Goal: Task Accomplishment & Management: Complete application form

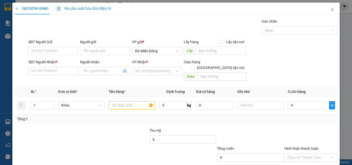
click at [61, 52] on input "SĐT Người Gửi" at bounding box center [53, 51] width 50 height 8
click at [63, 61] on div "0789440299 - CTY NAMICO" at bounding box center [53, 61] width 44 height 6
type input "0789440299"
type input "CTY NAMICO"
type input "0367983807"
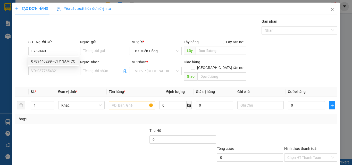
type input "CƯỜNG"
type input "100.000"
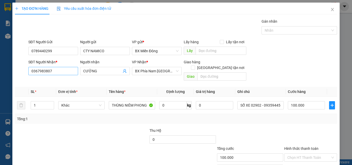
type input "0789440299"
click at [53, 73] on input "0367983807" at bounding box center [53, 71] width 50 height 8
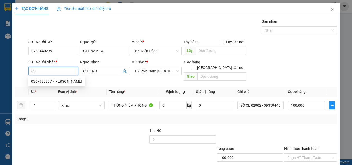
type input "0"
type input "0968591540"
click at [55, 80] on div "0968591540 - HÙNG" at bounding box center [52, 82] width 43 height 6
type input "HÙNG"
type input "80.000"
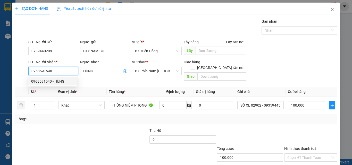
type input "80.000"
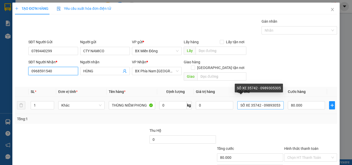
type input "0968591540"
click at [258, 101] on input "SỐ XE 35742 - 0989305305" at bounding box center [260, 105] width 46 height 8
click at [276, 101] on input "SỐ XE 680.13 - 0989305305" at bounding box center [260, 105] width 46 height 8
click at [276, 101] on input "SỐ XE 680.13 - 0989305" at bounding box center [260, 105] width 46 height 8
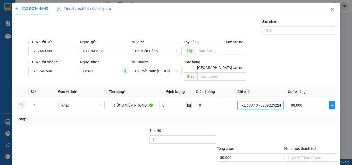
type input "SỐ XE 680.13 - 0909225224"
click at [284, 129] on div at bounding box center [311, 137] width 54 height 18
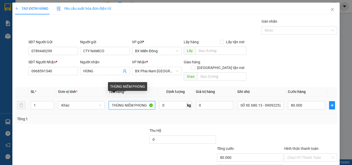
click at [123, 101] on input "THÙNG NIÊM PHONG" at bounding box center [132, 105] width 46 height 8
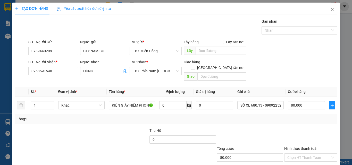
click at [118, 120] on div "Transit Pickup Surcharge Ids Transit Deliver Surcharge Ids Transit Deliver Surc…" at bounding box center [176, 103] width 322 height 168
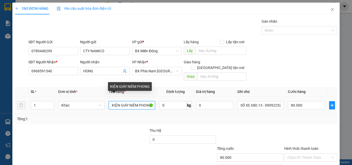
click at [127, 101] on input "KIỆN GIÁY NIÊM PHONG" at bounding box center [132, 105] width 46 height 8
click at [126, 101] on input "KIỆN GIÁY NIÊM PHONG" at bounding box center [132, 105] width 46 height 8
type input "KIỆN GIẤY NIÊM PHONG"
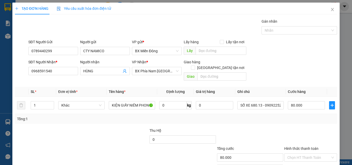
click at [240, 116] on div "Tổng: 1" at bounding box center [176, 119] width 318 height 6
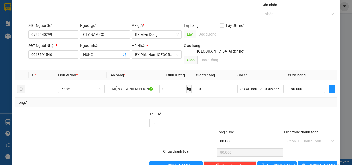
scroll to position [26, 0]
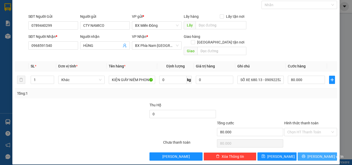
click at [301, 153] on button "[PERSON_NAME] và In" at bounding box center [317, 157] width 39 height 8
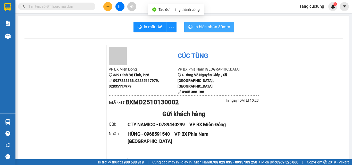
click at [198, 28] on span "In biên nhận 80mm" at bounding box center [213, 27] width 36 height 6
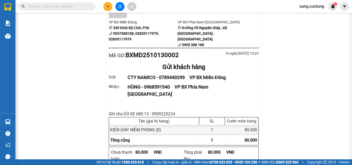
scroll to position [52, 0]
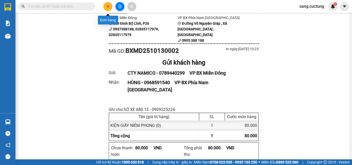
click at [108, 7] on icon "plus" at bounding box center [108, 7] width 4 height 4
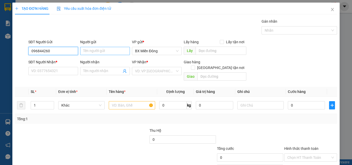
type input "096844260"
click at [121, 48] on input "Người gửi" at bounding box center [105, 51] width 50 height 8
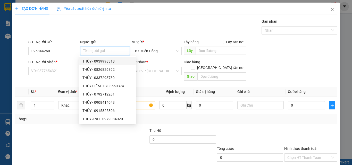
click at [104, 50] on input "Người gửi" at bounding box center [105, 51] width 50 height 8
type input "NHẬT"
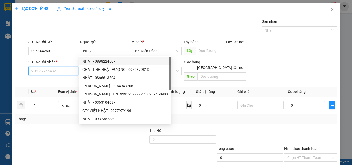
click at [54, 75] on input "SĐT Người Nhận *" at bounding box center [53, 71] width 50 height 8
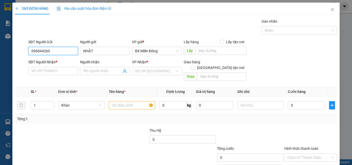
drag, startPoint x: 53, startPoint y: 50, endPoint x: 28, endPoint y: 51, distance: 24.8
click at [28, 51] on input "096844260" at bounding box center [53, 51] width 50 height 8
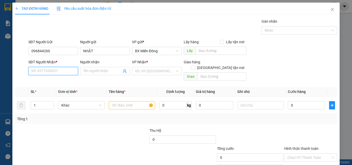
paste input "096844260"
type input "096844260"
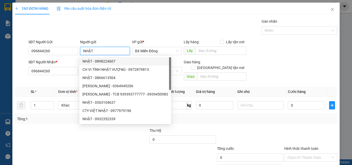
drag, startPoint x: 93, startPoint y: 48, endPoint x: 81, endPoint y: 49, distance: 12.4
click at [81, 49] on input "NHẬT" at bounding box center [105, 51] width 50 height 8
click at [60, 78] on div "Transit Pickup Surcharge Ids Transit Deliver Surcharge Ids Transit Deliver Surc…" at bounding box center [176, 103] width 322 height 168
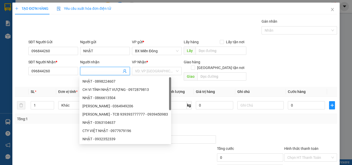
paste input "NHẬT"
type input "NHẬT"
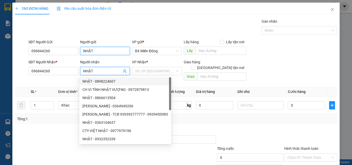
click at [98, 47] on input "NHẬT" at bounding box center [105, 51] width 50 height 8
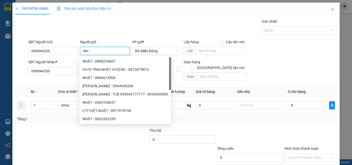
type input "N"
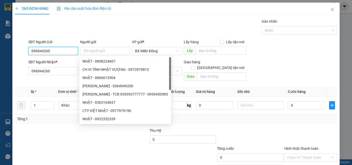
click at [68, 51] on input "096844260" at bounding box center [53, 51] width 50 height 8
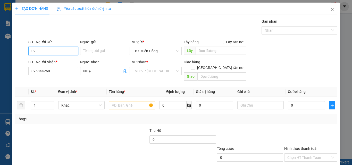
type input "0"
type input "0942974984"
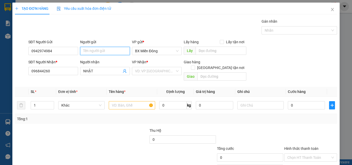
drag, startPoint x: 90, startPoint y: 51, endPoint x: 97, endPoint y: 41, distance: 12.2
click at [90, 50] on input "Người gửi" at bounding box center [105, 51] width 50 height 8
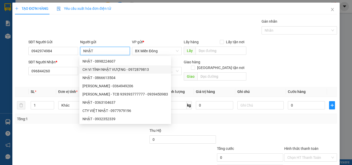
type input "NHẬT"
click at [52, 89] on div "SL *" at bounding box center [42, 92] width 23 height 6
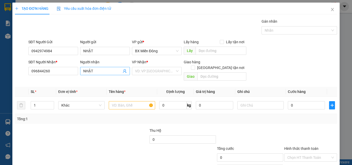
click at [99, 72] on input "NHẬT" at bounding box center [102, 71] width 38 height 6
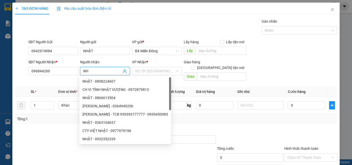
type input "N"
type input "[PERSON_NAME]"
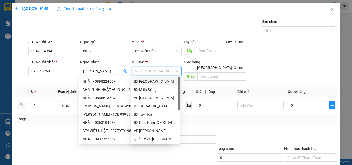
click at [142, 68] on input "search" at bounding box center [155, 71] width 40 height 8
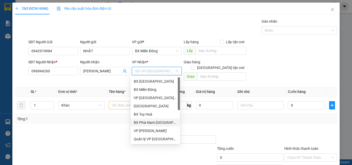
click at [155, 123] on div "BX Phía Nam [GEOGRAPHIC_DATA]" at bounding box center [155, 123] width 43 height 6
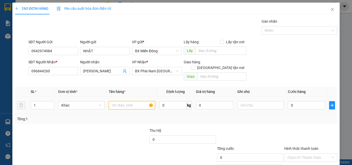
click at [121, 102] on input "text" at bounding box center [132, 105] width 46 height 8
type input "HỘP NIÊM PHONG"
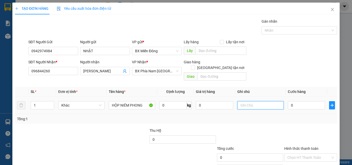
click at [237, 101] on input "text" at bounding box center [260, 105] width 46 height 8
type input "XE68013-0909225224"
click at [293, 101] on input "0" at bounding box center [306, 105] width 37 height 8
type input "7"
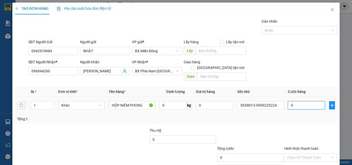
type input "7"
type input "70"
type input "700"
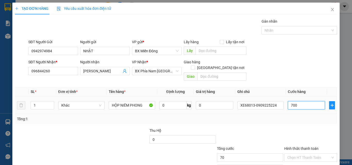
type input "700"
type input "7.000"
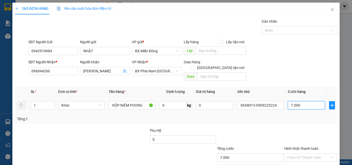
type input "70.000"
click at [266, 116] on div "Tổng: 1" at bounding box center [176, 119] width 318 height 6
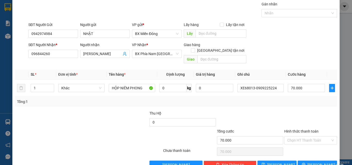
scroll to position [26, 0]
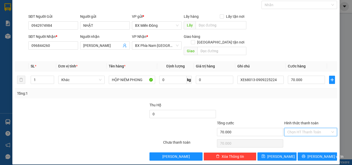
click at [293, 128] on input "Hình thức thanh toán" at bounding box center [308, 132] width 43 height 8
click at [104, 123] on div at bounding box center [61, 129] width 94 height 18
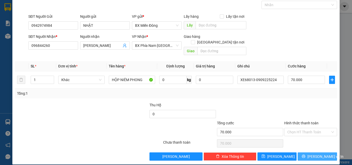
click at [309, 154] on span "[PERSON_NAME] và In" at bounding box center [325, 157] width 36 height 6
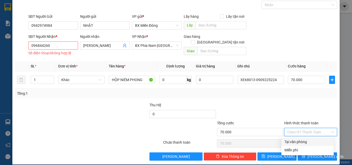
click at [298, 131] on input "Hình thức thanh toán" at bounding box center [308, 132] width 43 height 8
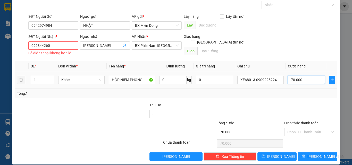
click at [292, 79] on input "70.000" at bounding box center [306, 80] width 37 height 8
type input "0"
type input "05"
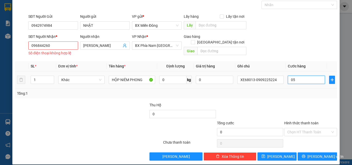
type input "5"
type input "050"
type input "50"
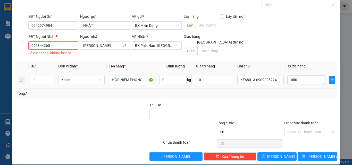
type input "0.500"
type input "500"
type input "050.000"
type input "50.000"
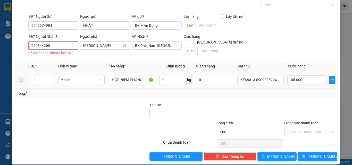
type input "50.000"
click at [276, 102] on div at bounding box center [249, 111] width 67 height 18
click at [302, 131] on input "Hình thức thanh toán" at bounding box center [308, 132] width 43 height 8
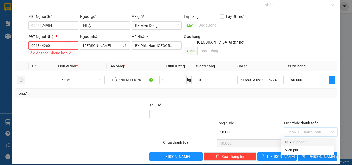
click at [301, 140] on div "Tại văn phòng" at bounding box center [307, 142] width 46 height 6
type input "0"
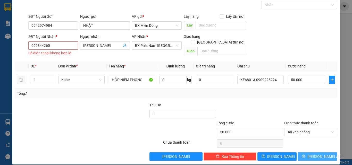
click at [303, 157] on button "[PERSON_NAME] và In" at bounding box center [317, 157] width 39 height 8
click at [59, 41] on div "SĐT Người Nhận *" at bounding box center [53, 38] width 50 height 8
click at [55, 47] on input "096844260" at bounding box center [53, 45] width 50 height 8
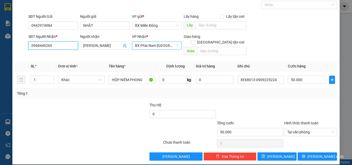
click at [148, 45] on span "BX Phía Nam [GEOGRAPHIC_DATA]" at bounding box center [157, 46] width 44 height 8
type input "0968440260"
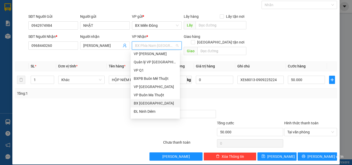
scroll to position [0, 0]
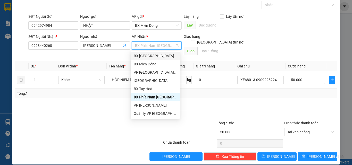
click at [143, 47] on span "BX Phía Nam [GEOGRAPHIC_DATA]" at bounding box center [157, 46] width 44 height 8
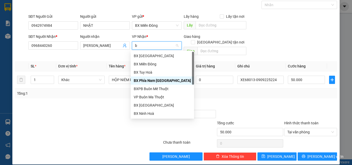
type input "bx"
click at [148, 108] on div "BX Ninh Hoà" at bounding box center [162, 105] width 63 height 8
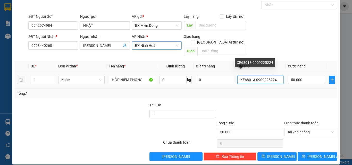
click at [272, 76] on input "XE68013-0909225224" at bounding box center [260, 80] width 46 height 8
type input "X"
type input "XE35258-0907756023"
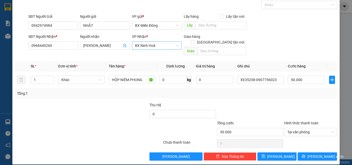
click at [272, 92] on div "Tổng: 1" at bounding box center [176, 94] width 322 height 10
click at [299, 153] on button "[PERSON_NAME] và In" at bounding box center [317, 157] width 39 height 8
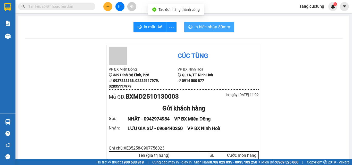
click at [207, 25] on span "In biên nhận 80mm" at bounding box center [213, 27] width 36 height 6
click at [199, 24] on span "In biên nhận 80mm" at bounding box center [213, 27] width 36 height 6
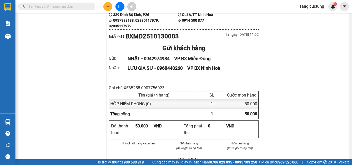
scroll to position [52, 0]
